Goal: Find specific page/section: Find specific page/section

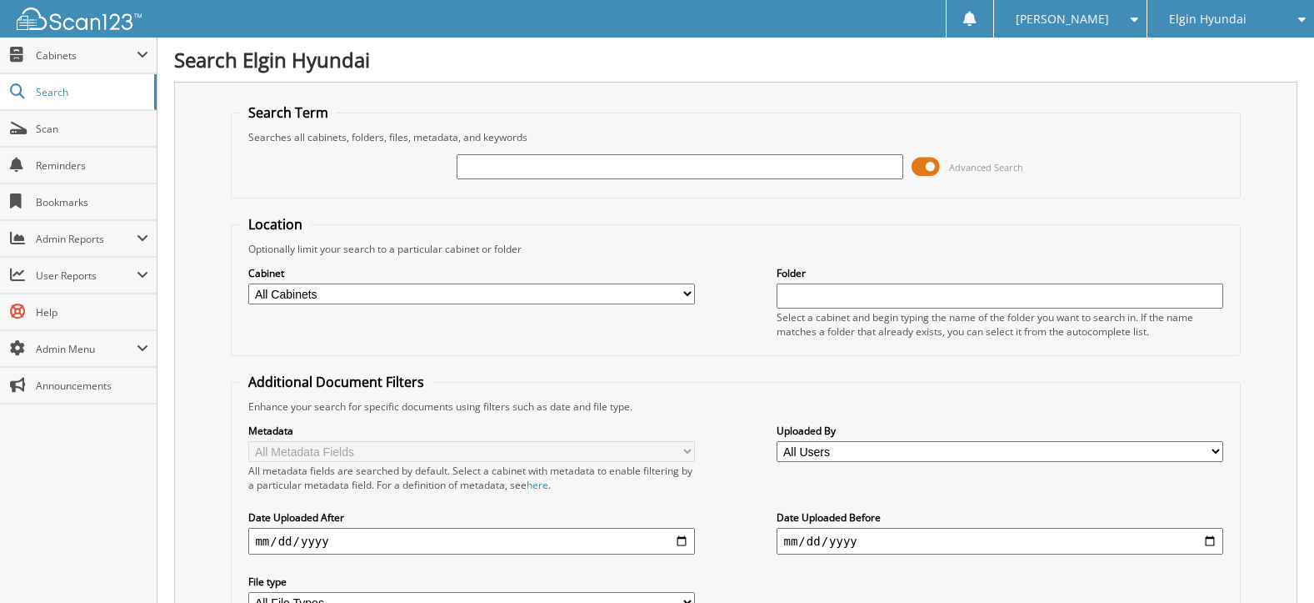
drag, startPoint x: 0, startPoint y: 0, endPoint x: 532, endPoint y: 173, distance: 559.0
click at [532, 173] on input "text" at bounding box center [680, 166] width 446 height 25
click at [504, 164] on input "text" at bounding box center [680, 166] width 446 height 25
click at [88, 24] on img at bounding box center [79, 19] width 125 height 23
click at [489, 168] on input "text" at bounding box center [680, 166] width 446 height 25
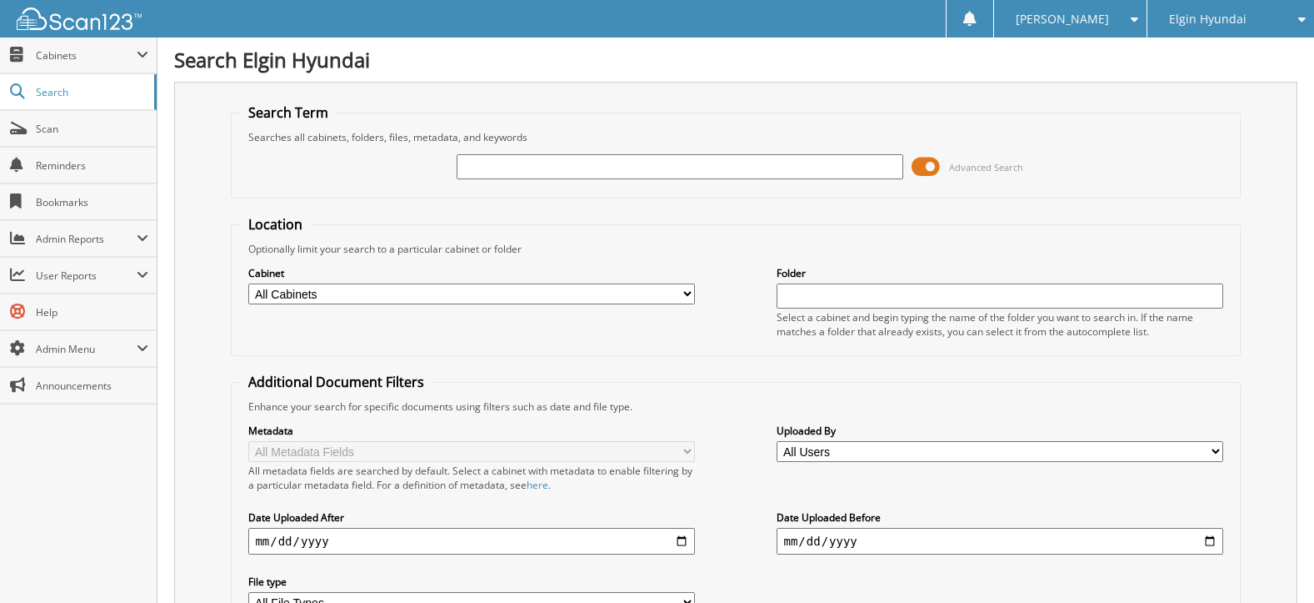
click at [528, 166] on input "text" at bounding box center [680, 166] width 446 height 25
type input "H23149"
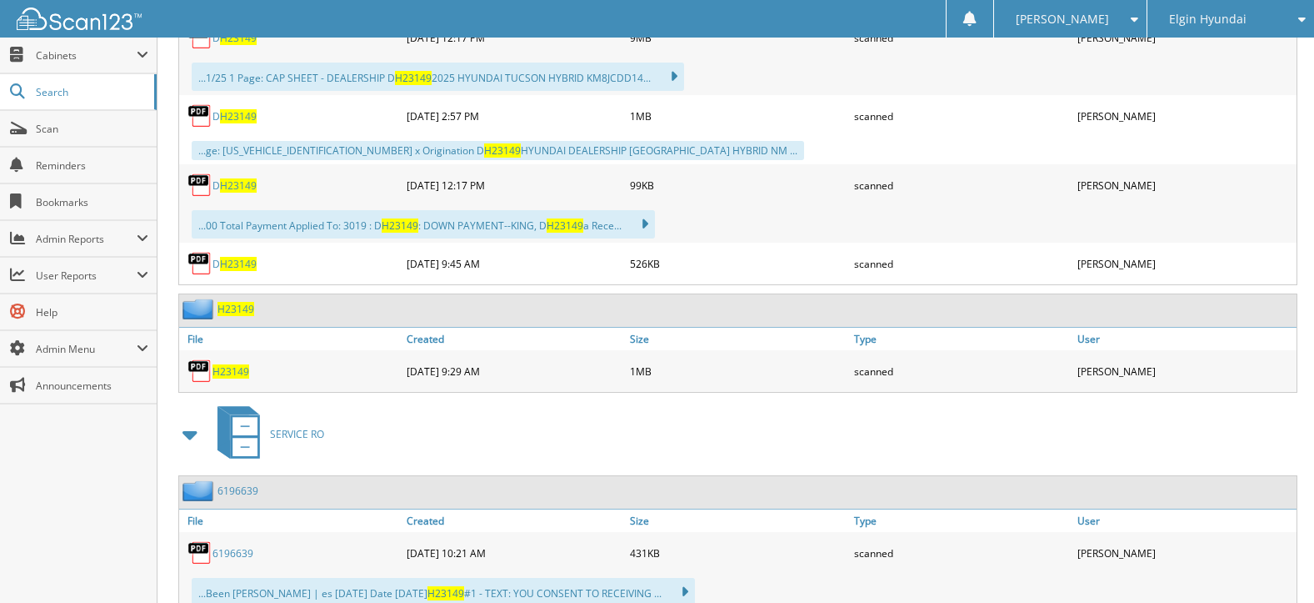
scroll to position [946, 0]
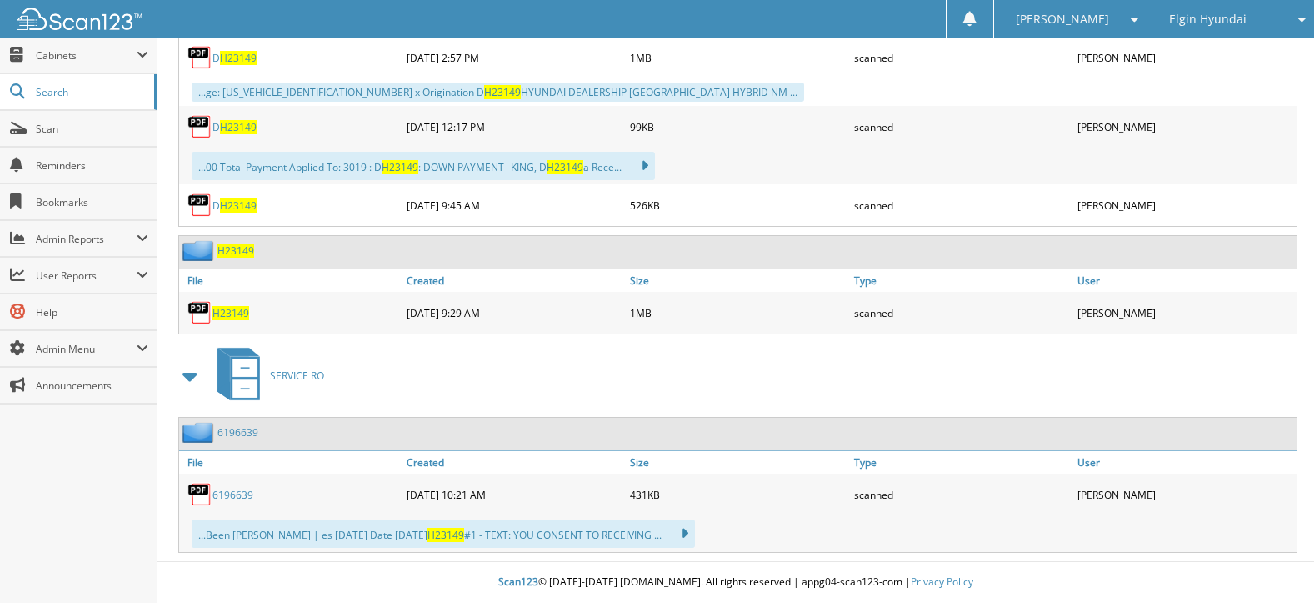
click at [228, 314] on span "H23149" at bounding box center [231, 313] width 37 height 14
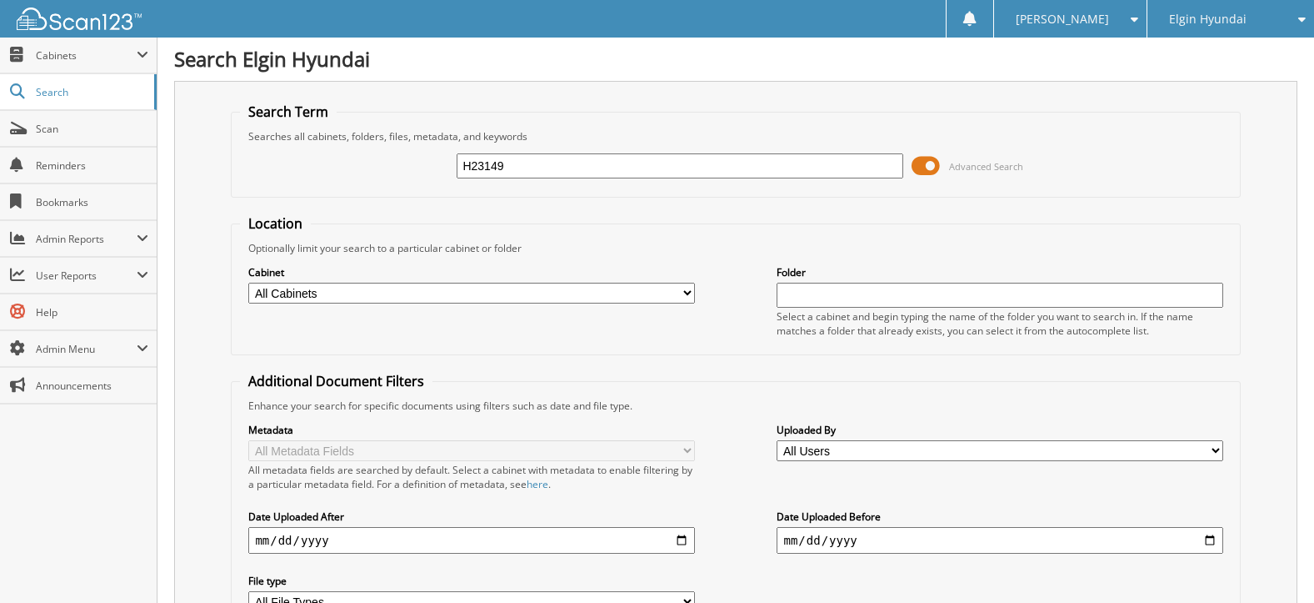
scroll to position [0, 0]
click at [83, 124] on span "Scan" at bounding box center [92, 129] width 113 height 14
